Goal: Task Accomplishment & Management: Use online tool/utility

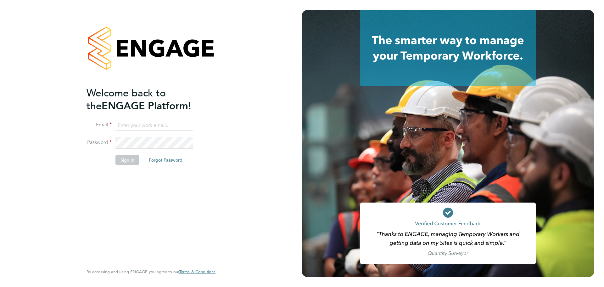
type input "[PERSON_NAME][EMAIL_ADDRESS][DOMAIN_NAME]"
click at [128, 156] on button "Sign In" at bounding box center [128, 160] width 24 height 10
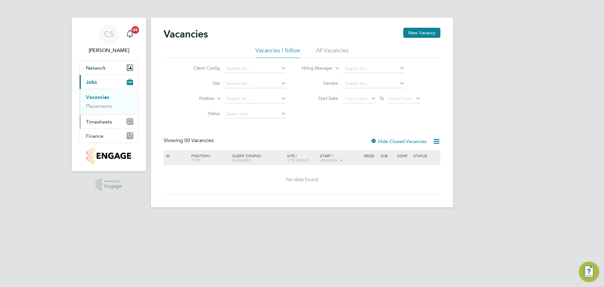
click at [99, 124] on span "Timesheets" at bounding box center [99, 122] width 26 height 6
click at [107, 113] on link "Timesheets" at bounding box center [99, 111] width 26 height 6
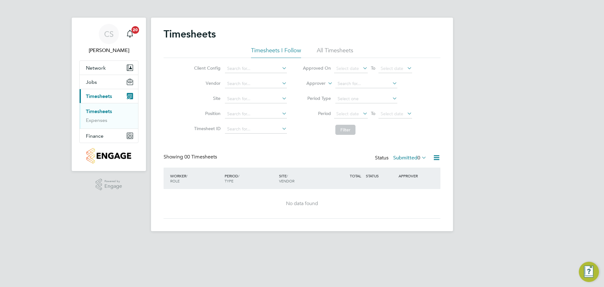
click at [246, 93] on li "Site" at bounding box center [239, 98] width 110 height 15
click at [249, 97] on input at bounding box center [256, 98] width 62 height 9
type input "RAF Upwood"
click at [255, 106] on li "RAF Upwood" at bounding box center [255, 107] width 63 height 8
click at [403, 155] on label "Submitted 0" at bounding box center [409, 158] width 33 height 6
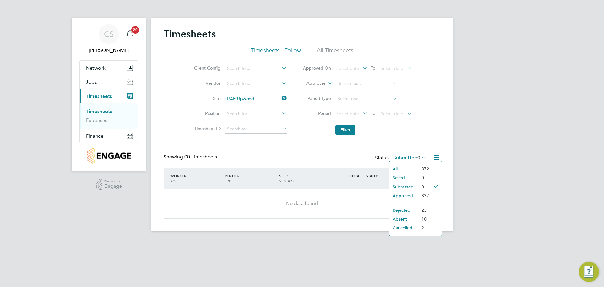
click at [407, 194] on li "Approved" at bounding box center [404, 195] width 29 height 9
